Goal: Transaction & Acquisition: Purchase product/service

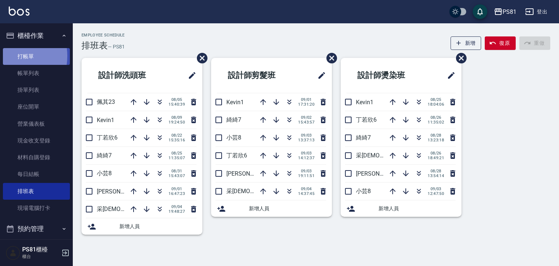
click at [7, 56] on link "打帳單" at bounding box center [36, 56] width 67 height 17
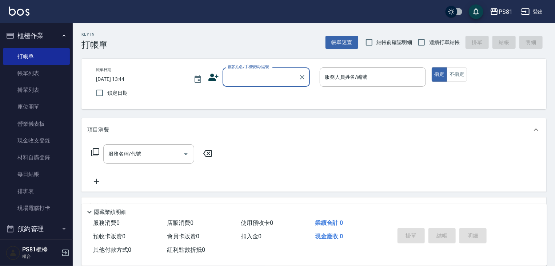
type input "ㄎ"
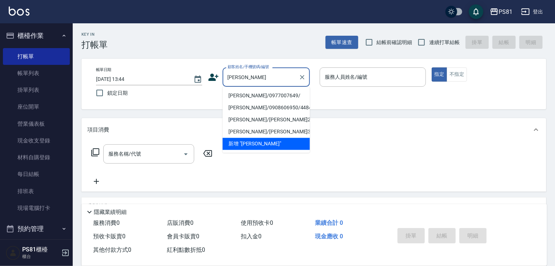
click at [276, 95] on li "[PERSON_NAME]/0977007649/" at bounding box center [266, 96] width 87 height 12
type input "[PERSON_NAME]/0977007649/"
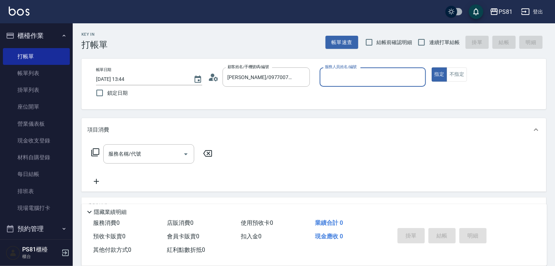
type input "綺綺-7"
click at [183, 155] on icon "Open" at bounding box center [186, 154] width 9 height 9
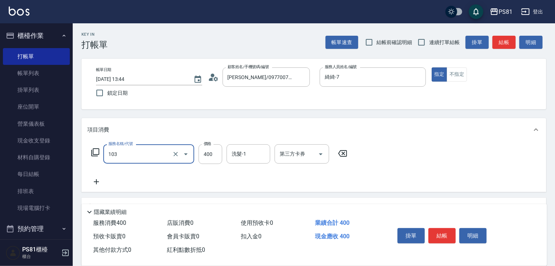
type input "C級洗剪400(103)"
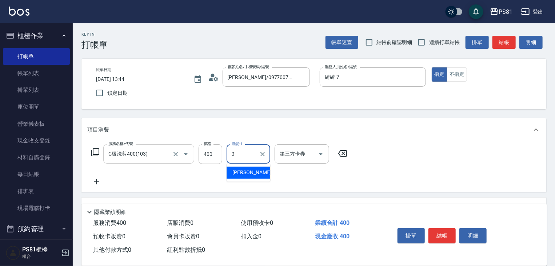
type input "3"
click at [151, 156] on input "C級洗剪400(103)" at bounding box center [139, 153] width 64 height 13
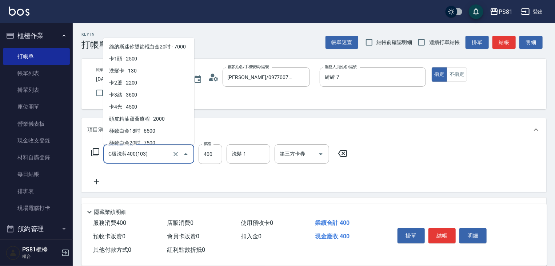
click at [151, 156] on input "C級洗剪400(103)" at bounding box center [139, 153] width 64 height 13
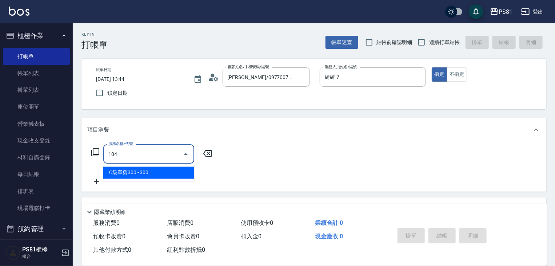
type input "C級單剪300(104)"
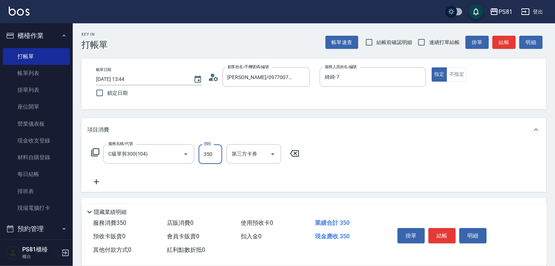
type input "350"
click at [95, 182] on icon at bounding box center [96, 181] width 5 height 5
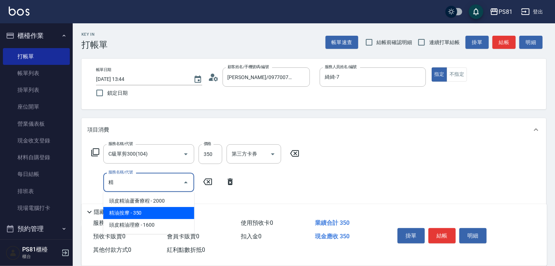
click at [169, 214] on span "精油按摩 - 350" at bounding box center [148, 213] width 91 height 12
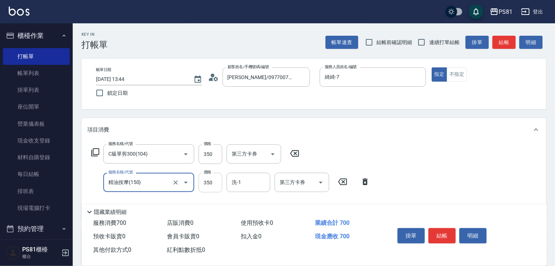
type input "精油按摩(150)"
click at [207, 181] on input "350" at bounding box center [211, 182] width 24 height 20
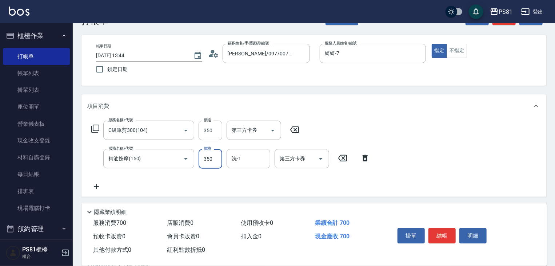
scroll to position [36, 0]
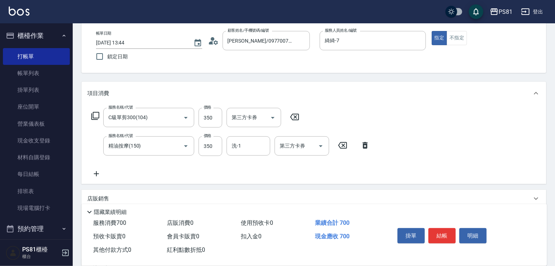
click at [103, 167] on div "服務名稱/代號 C級單剪300(104) 服務名稱/代號 價格 350 價格 第三方卡券 第三方卡券 服務名稱/代號 精油按摩(150) 服務名稱/代號 價格…" at bounding box center [230, 143] width 287 height 70
click at [104, 169] on div "服務名稱/代號 C級單剪300(104) 服務名稱/代號 價格 350 價格 第三方卡券 第三方卡券 服務名稱/代號 精油按摩(150) 服務名稱/代號 價格…" at bounding box center [230, 143] width 287 height 70
click at [104, 170] on icon at bounding box center [96, 173] width 18 height 9
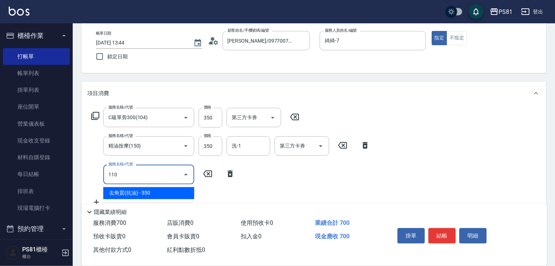
type input "去角質(抗油)(110)"
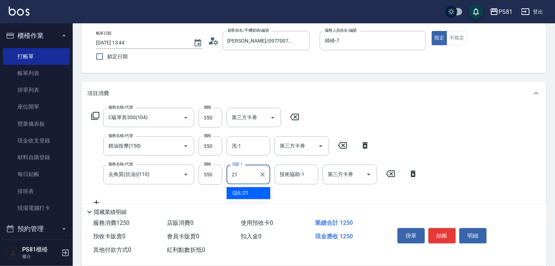
type input "Q比-21"
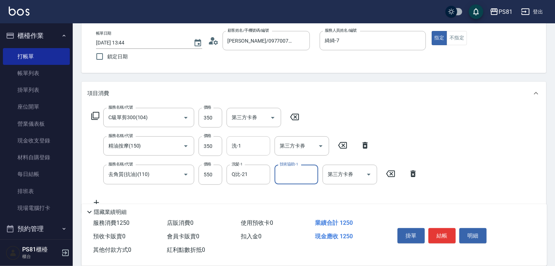
click at [250, 155] on div "洗-1" at bounding box center [249, 145] width 44 height 19
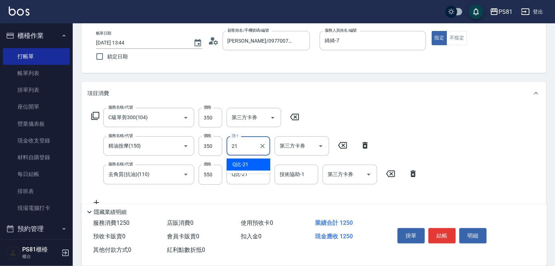
type input "Q比-21"
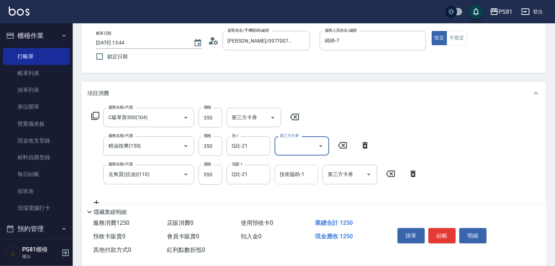
click at [300, 182] on div "技術協助-1" at bounding box center [297, 173] width 44 height 19
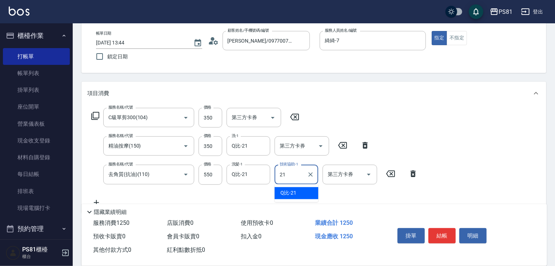
type input "Q比-21"
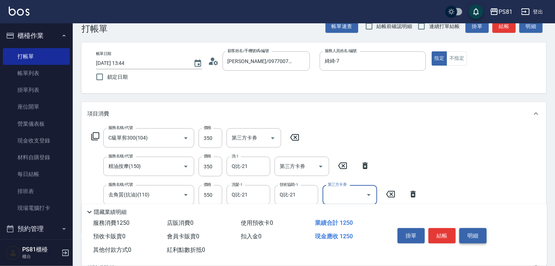
scroll to position [0, 0]
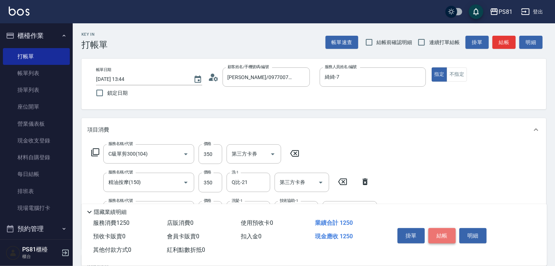
click at [441, 237] on button "結帳" at bounding box center [442, 235] width 27 height 15
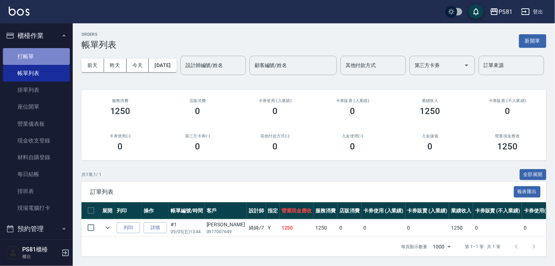
click at [49, 51] on link "打帳單" at bounding box center [36, 56] width 67 height 17
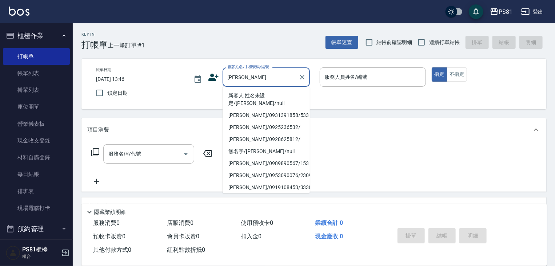
click at [268, 96] on li "新客人 姓名未設定/[PERSON_NAME]/null" at bounding box center [266, 100] width 87 height 20
type input "新客人 姓名未設定/[PERSON_NAME]/null"
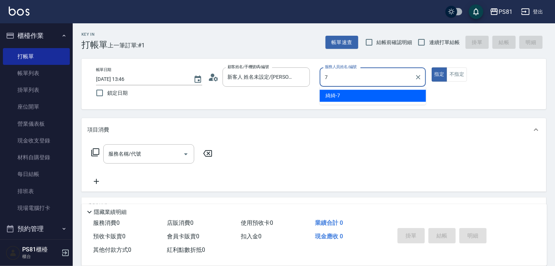
type input "綺綺-7"
type button "true"
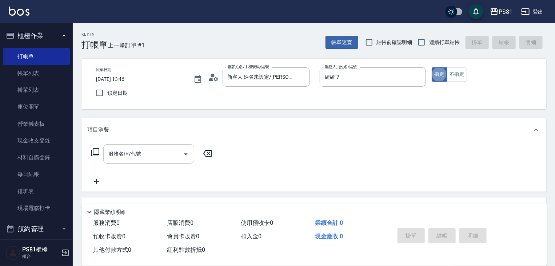
click at [159, 162] on div "服務名稱/代號" at bounding box center [148, 153] width 91 height 19
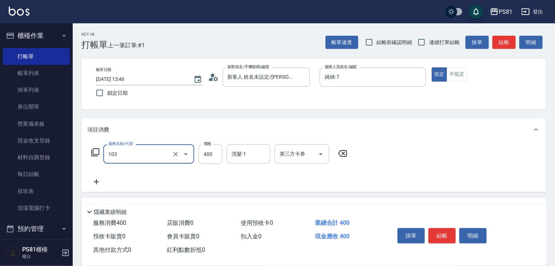
type input "C級洗剪400(103)"
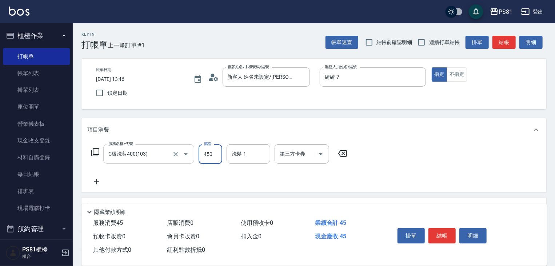
type input "450"
click at [444, 235] on button "結帳" at bounding box center [442, 235] width 27 height 15
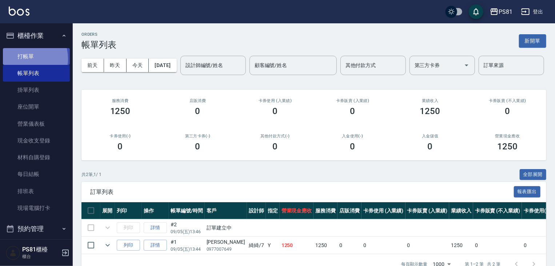
click at [20, 59] on link "打帳單" at bounding box center [36, 56] width 67 height 17
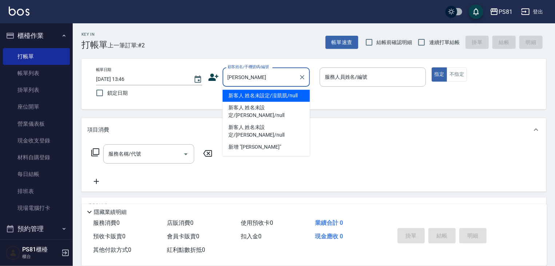
type input "凱"
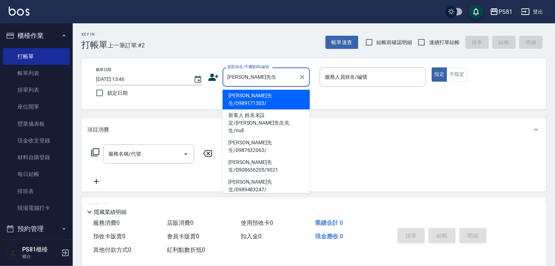
click at [271, 99] on li "[PERSON_NAME]先生/0989171303/" at bounding box center [266, 100] width 87 height 20
type input "[PERSON_NAME]先生/0989171303/"
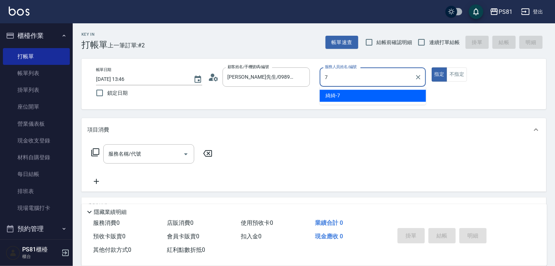
type input "綺綺-7"
type button "true"
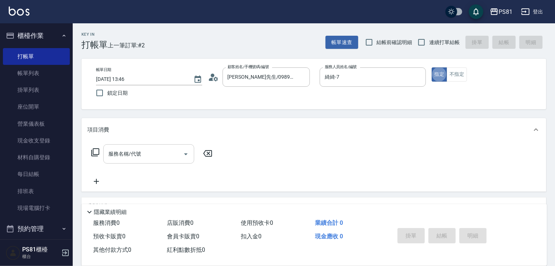
click at [166, 152] on input "服務名稱/代號" at bounding box center [144, 153] width 74 height 13
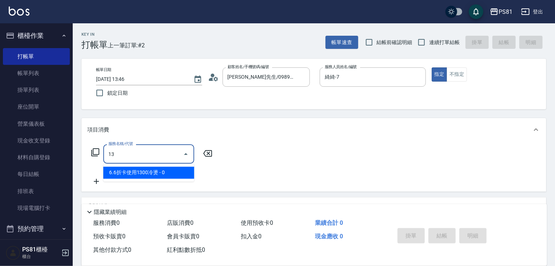
type input "1"
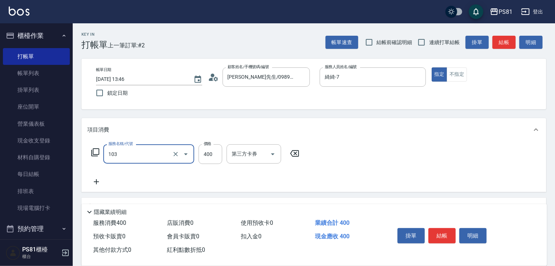
type input "C級洗剪400(103)"
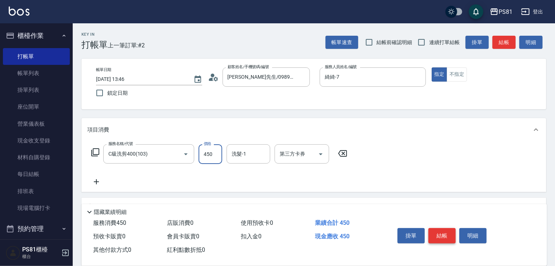
type input "450"
click at [448, 234] on button "結帳" at bounding box center [442, 235] width 27 height 15
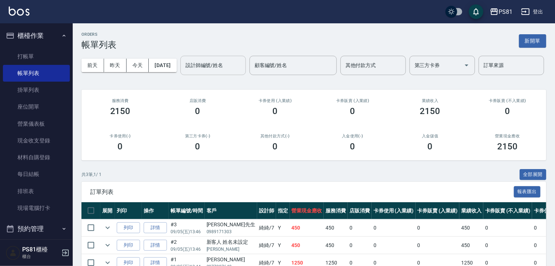
click at [81, 88] on div "ORDERS 帳單列表 新開單 [DATE] [DATE] [DATE] [DATE] 設計師編號/姓名 設計師編號/姓名 顧客編號/姓名 顧客編號/姓名 其…" at bounding box center [314, 161] width 483 height 277
click at [181, 75] on div "設計師編號/姓名" at bounding box center [214, 65] width 66 height 19
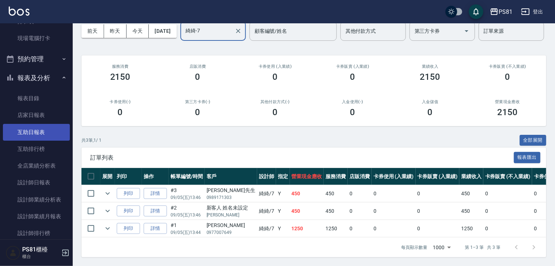
scroll to position [182, 0]
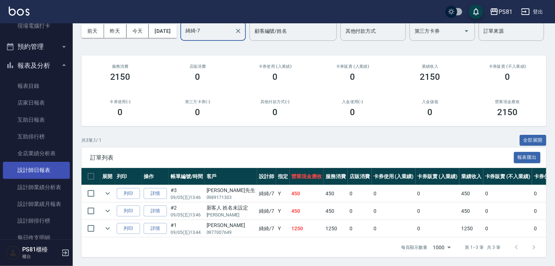
type input "綺綺-7"
click at [59, 167] on link "設計師日報表" at bounding box center [36, 170] width 67 height 17
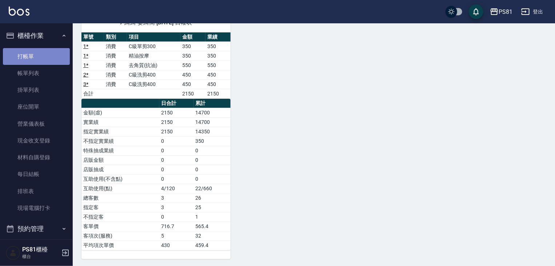
click at [45, 59] on link "打帳單" at bounding box center [36, 56] width 67 height 17
